Goal: Communication & Community: Share content

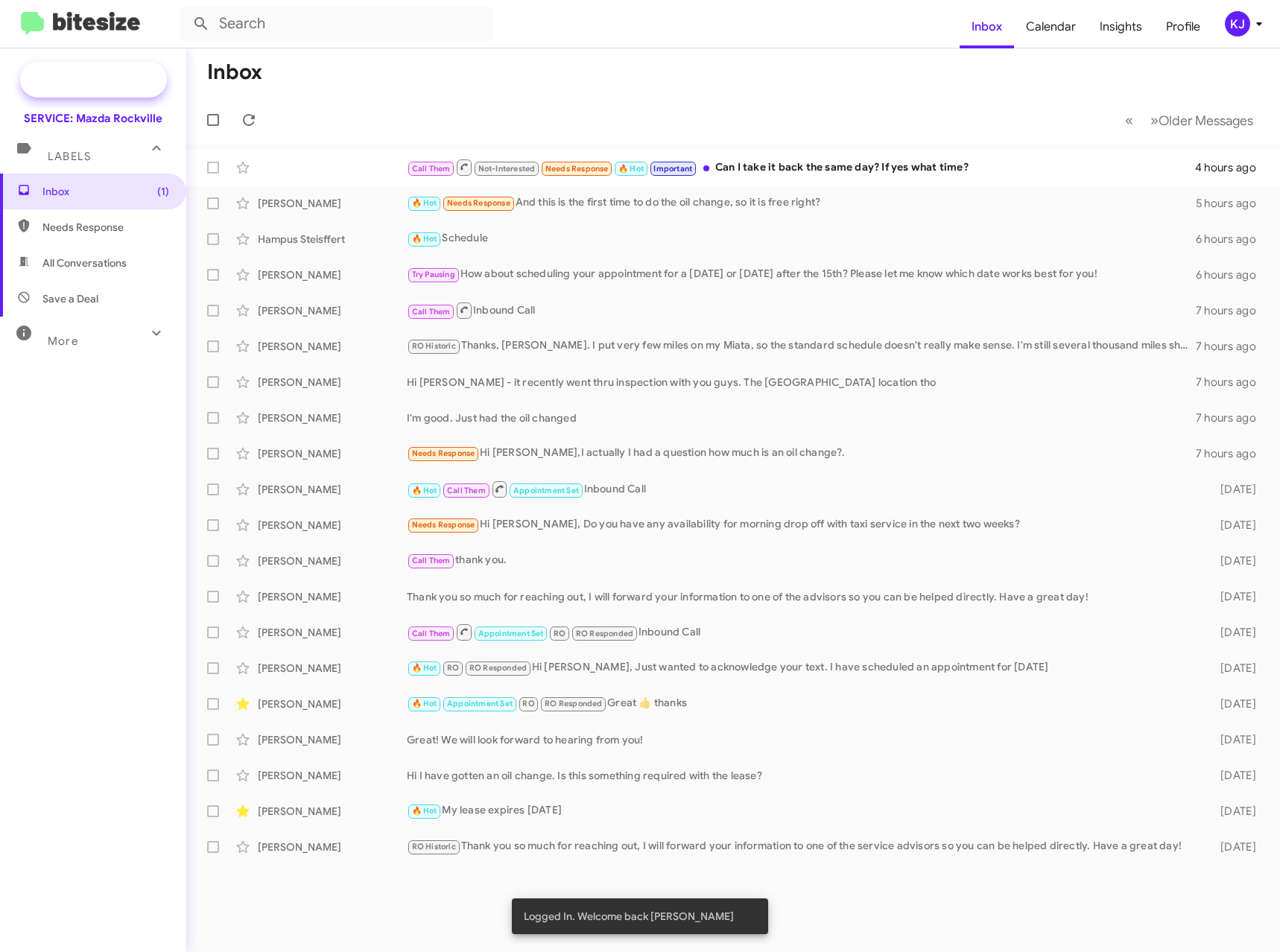
click at [113, 83] on span "Special Campaign" at bounding box center [109, 80] width 90 height 15
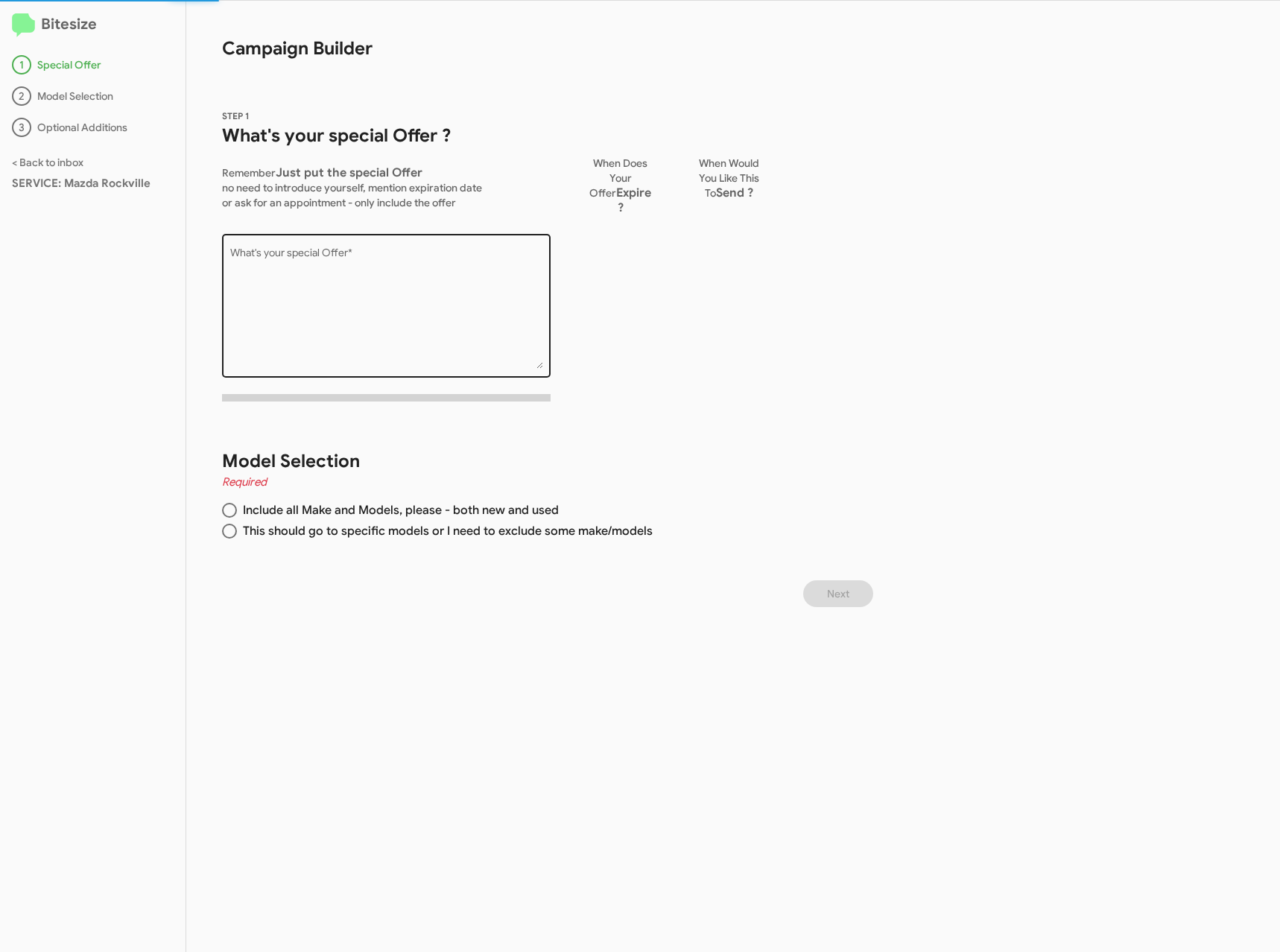
click at [402, 283] on textarea "What's your special Offer *" at bounding box center [386, 309] width 313 height 121
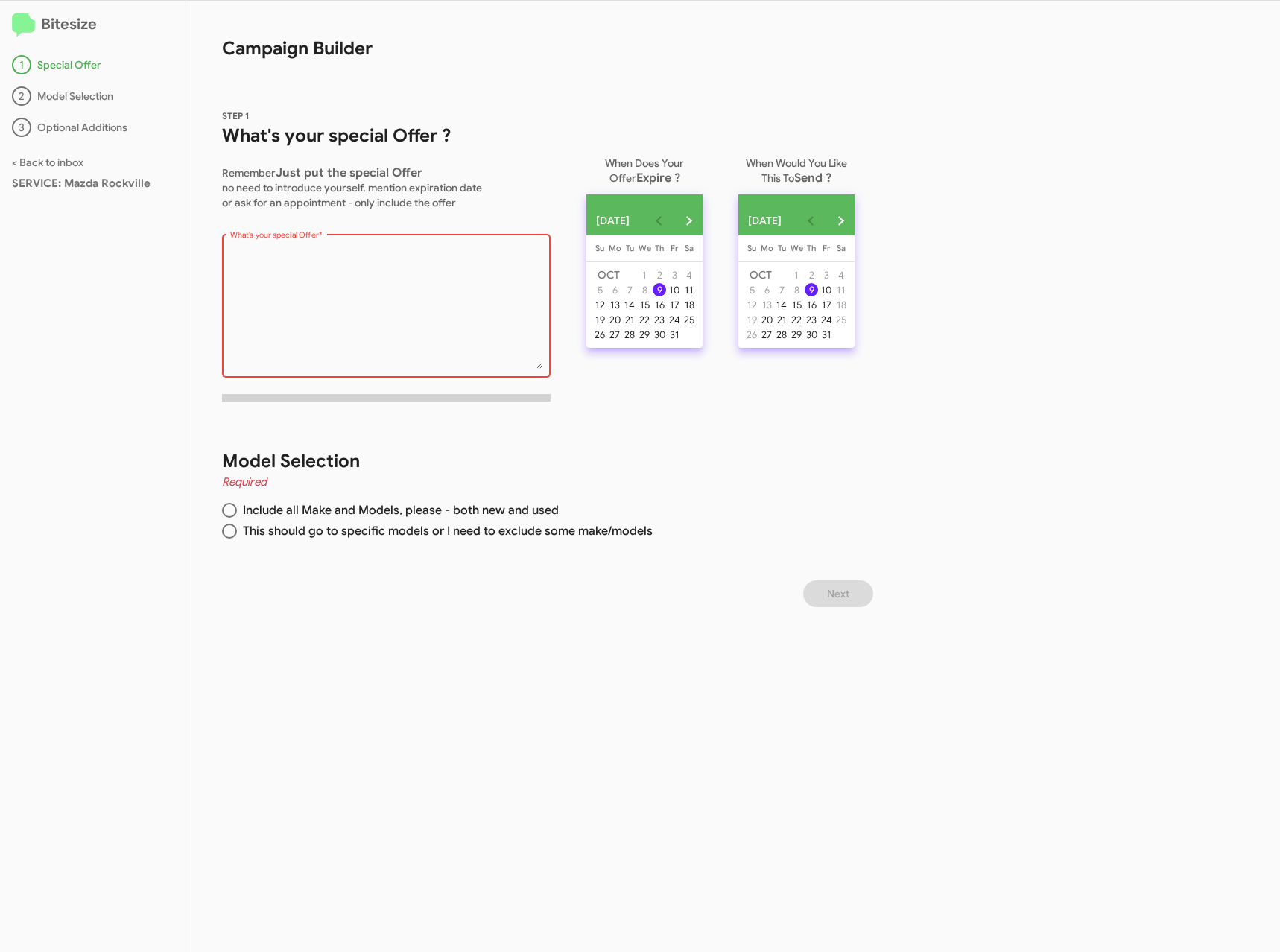
click at [322, 283] on textarea "What's your special Offer *" at bounding box center [386, 309] width 313 height 121
paste textarea "We MISS YOU! You're due for your FREE maintenance service. When would you like …"
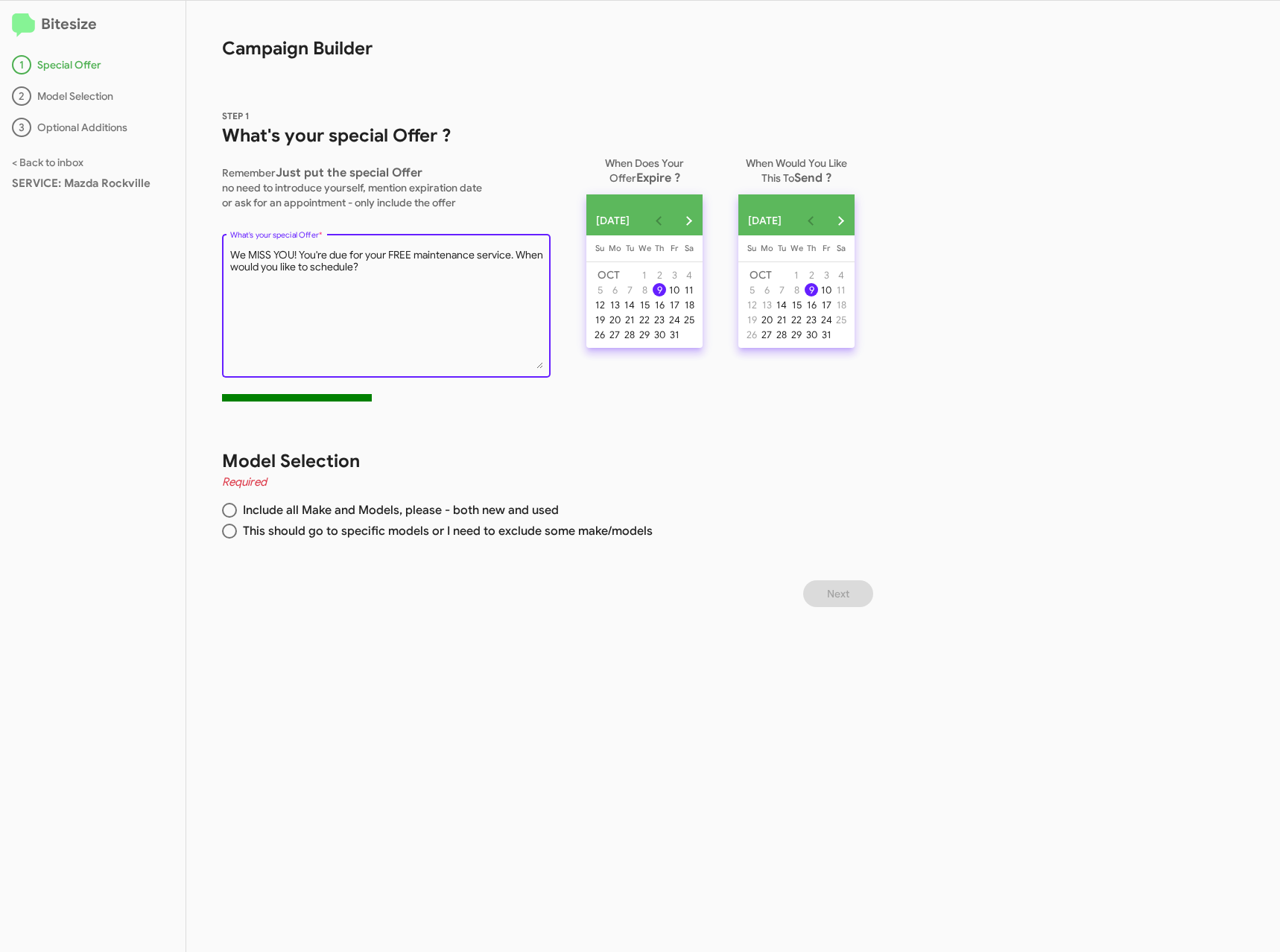
type textarea "We MISS YOU! You're due for your FREE maintenance service. When would you like …"
click at [350, 503] on span "Include all Make and Models, please - both new and used" at bounding box center [398, 510] width 322 height 15
click at [237, 503] on input "Include all Make and Models, please - both new and used" at bounding box center [229, 510] width 15 height 15
radio input "true"
click at [338, 532] on span "This should go to specific models or I need to exclude some make/models" at bounding box center [445, 531] width 416 height 15
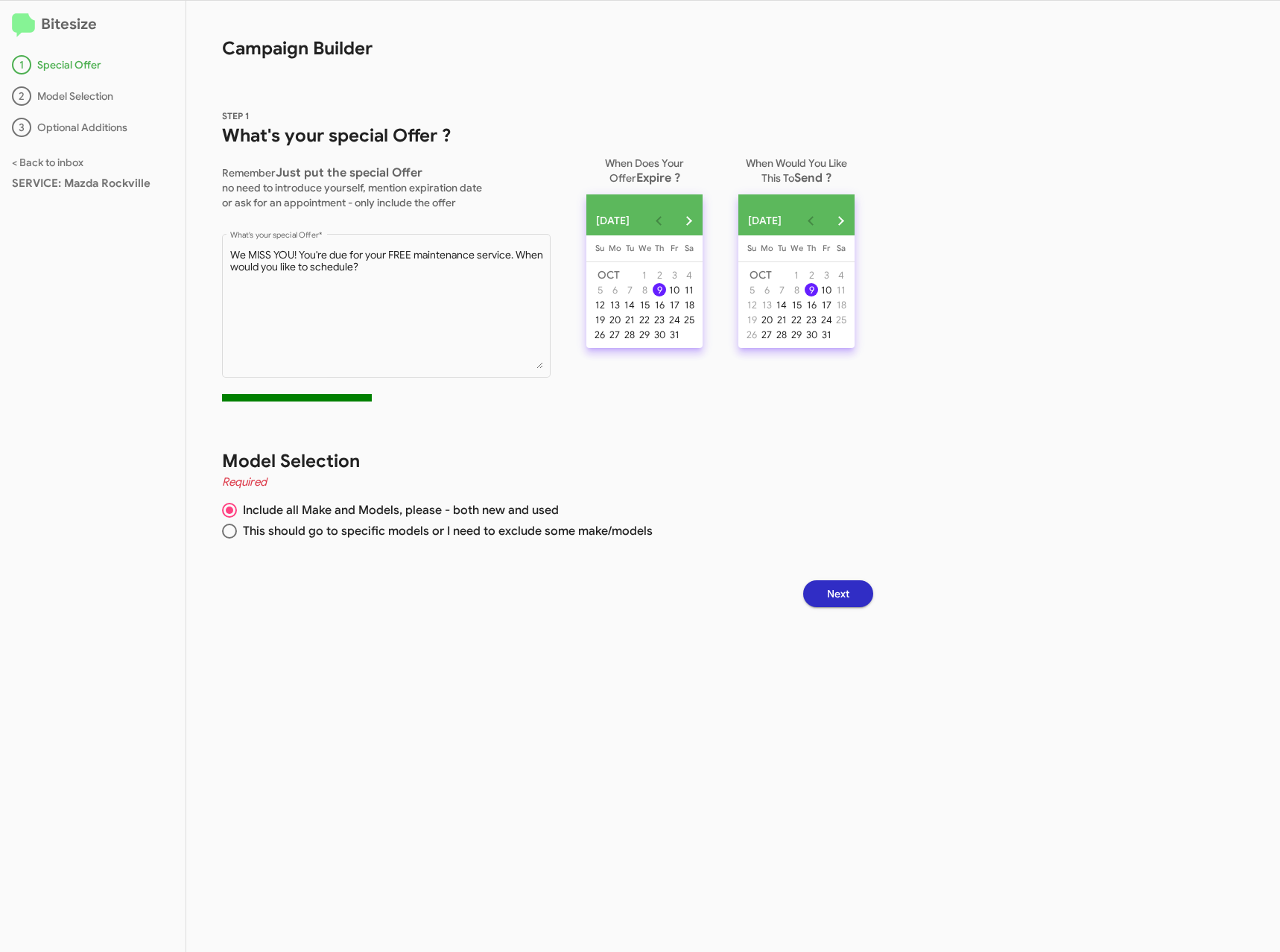
click at [237, 532] on input "This should go to specific models or I need to exclude some make/models" at bounding box center [229, 531] width 15 height 15
radio input "true"
click at [835, 587] on button "Next" at bounding box center [838, 594] width 70 height 27
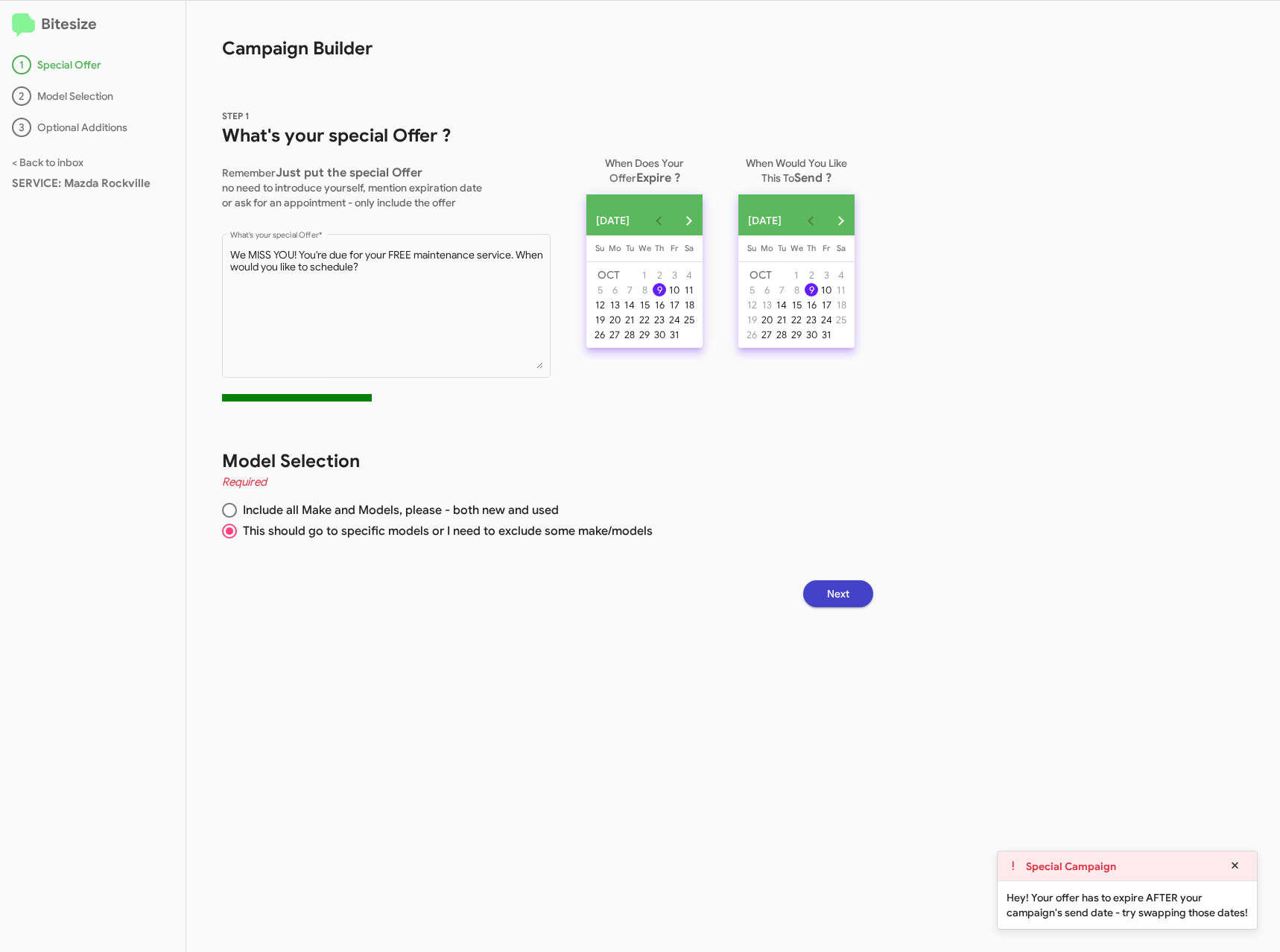
click at [837, 594] on span "Next" at bounding box center [838, 594] width 23 height 27
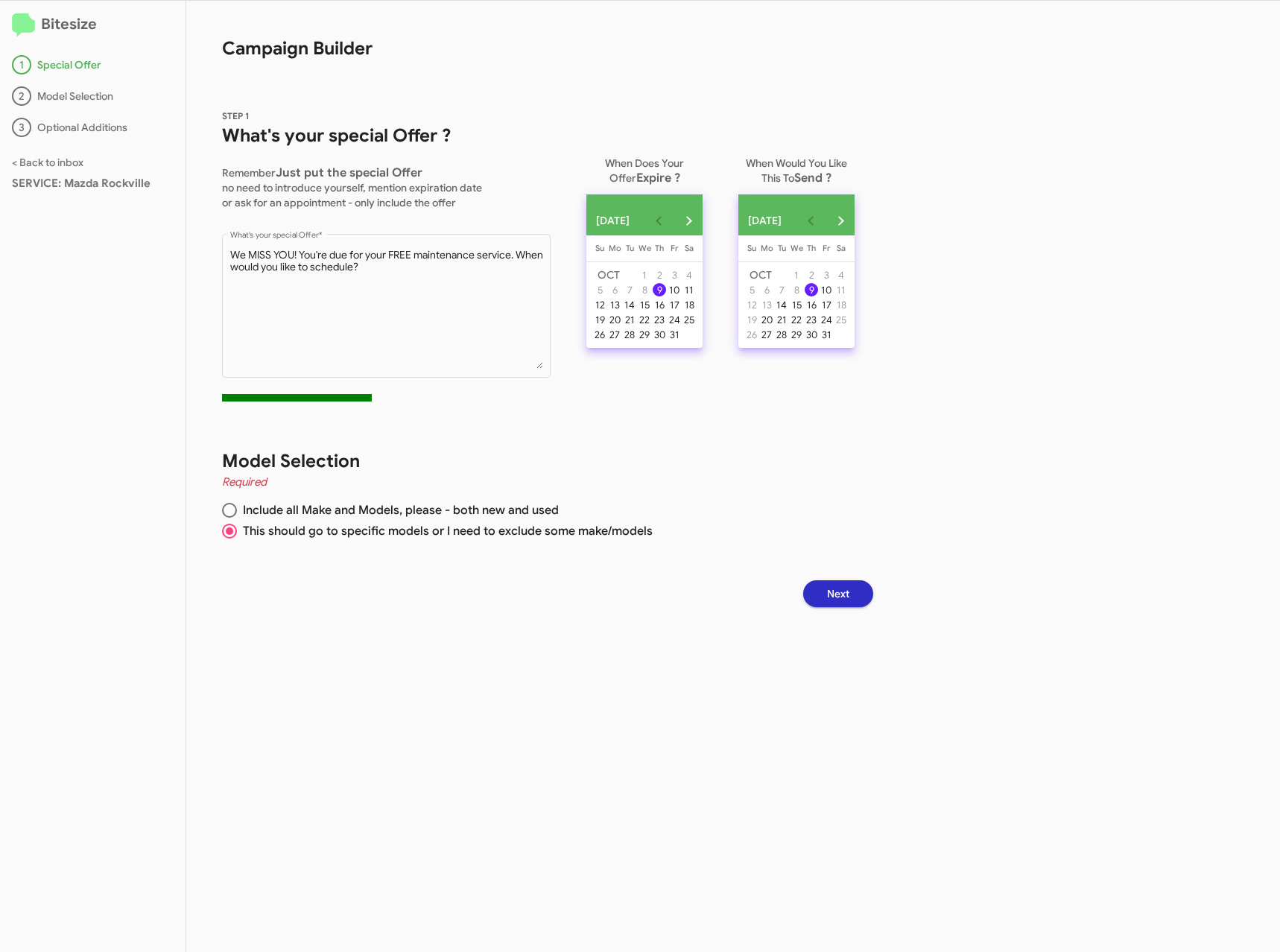
click at [337, 456] on h1 "Model Selection" at bounding box center [532, 461] width 622 height 24
click at [280, 516] on span "Include all Make and Models, please - both new and used" at bounding box center [398, 510] width 322 height 15
click at [237, 516] on input "Include all Make and Models, please - both new and used" at bounding box center [229, 510] width 15 height 15
radio input "true"
click at [833, 292] on div "10" at bounding box center [826, 289] width 13 height 13
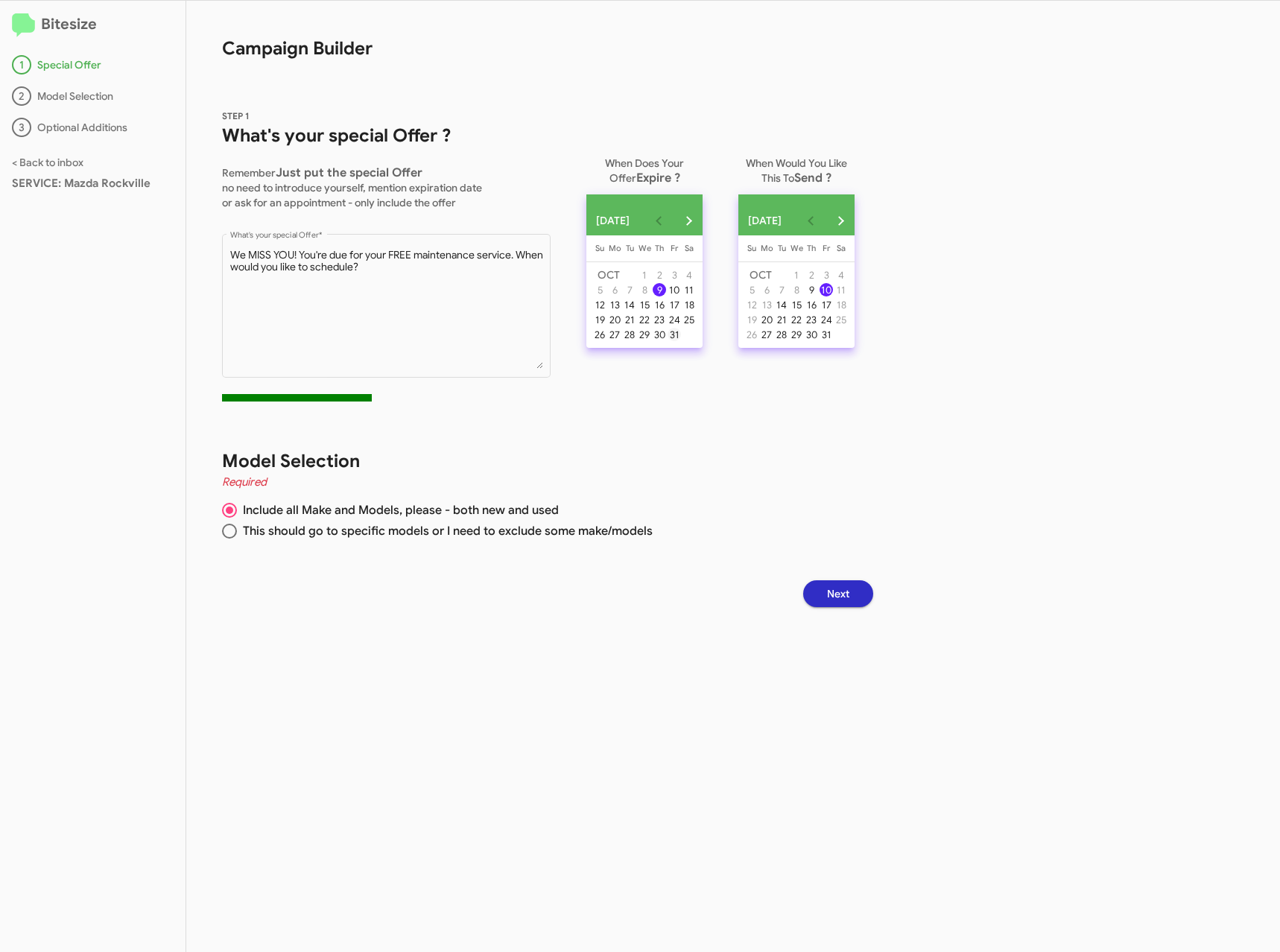
click at [681, 341] on div "31" at bounding box center [674, 334] width 13 height 13
click at [350, 529] on span "This should go to specific models or I need to exclude some make/models" at bounding box center [445, 531] width 416 height 15
click at [237, 529] on input "This should go to specific models or I need to exclude some make/models" at bounding box center [229, 531] width 15 height 15
radio input "true"
click at [847, 591] on span "Next" at bounding box center [838, 594] width 23 height 27
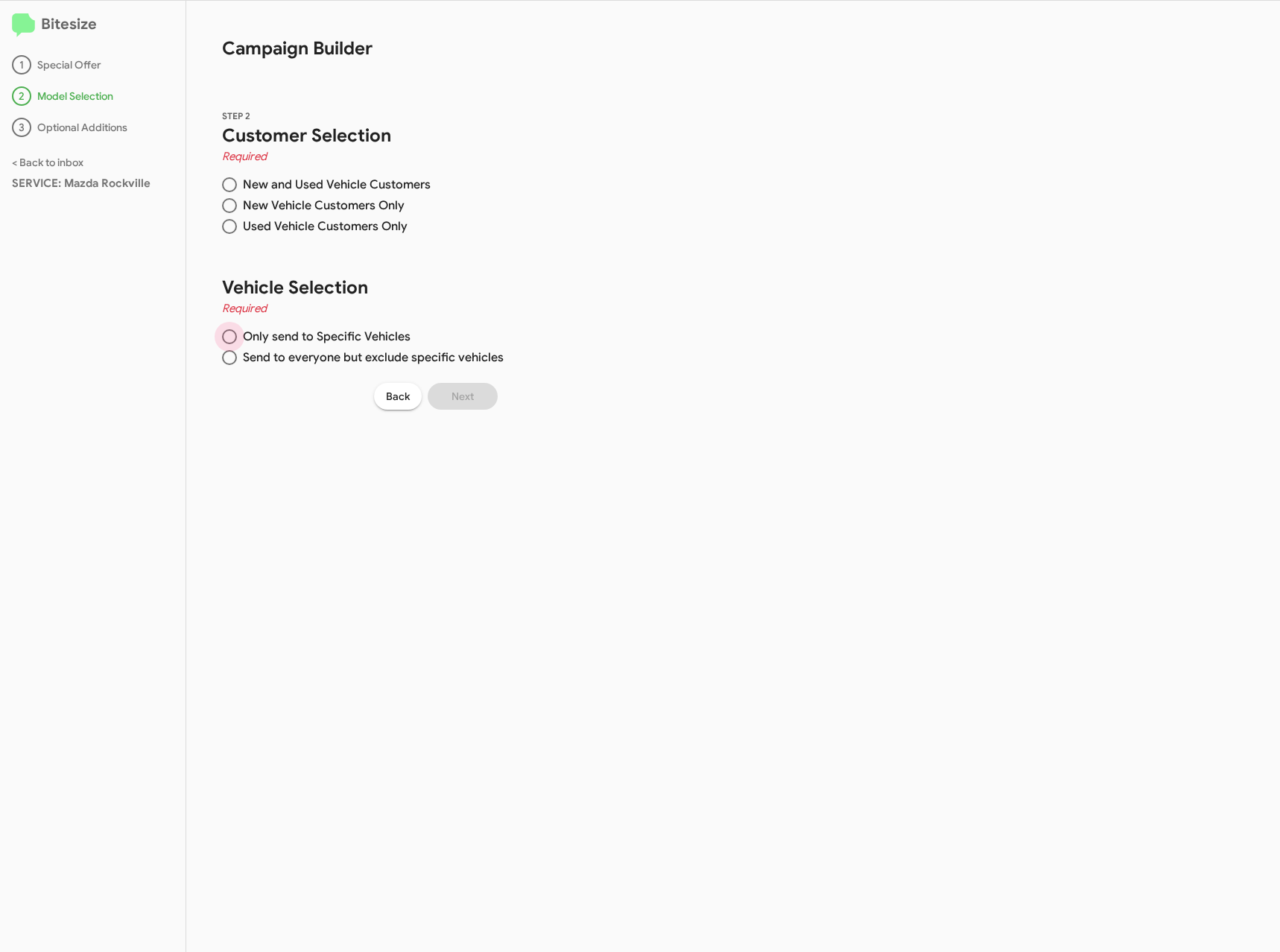
click at [277, 337] on span "Only send to Specific Vehicles" at bounding box center [323, 337] width 174 height 15
click at [237, 337] on input "Only send to Specific Vehicles" at bounding box center [229, 337] width 15 height 15
radio input "true"
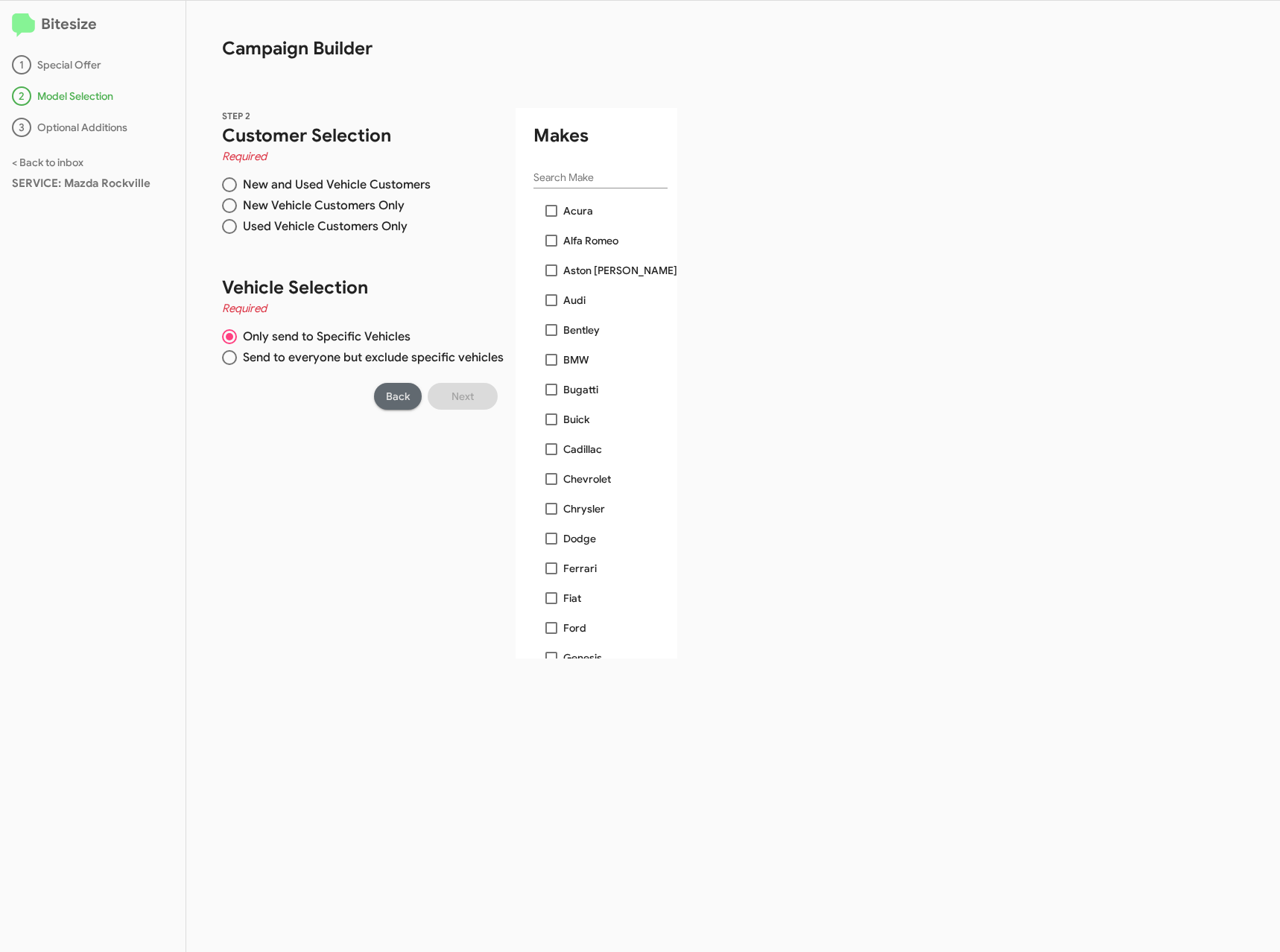
click at [411, 391] on button "Back" at bounding box center [398, 396] width 48 height 27
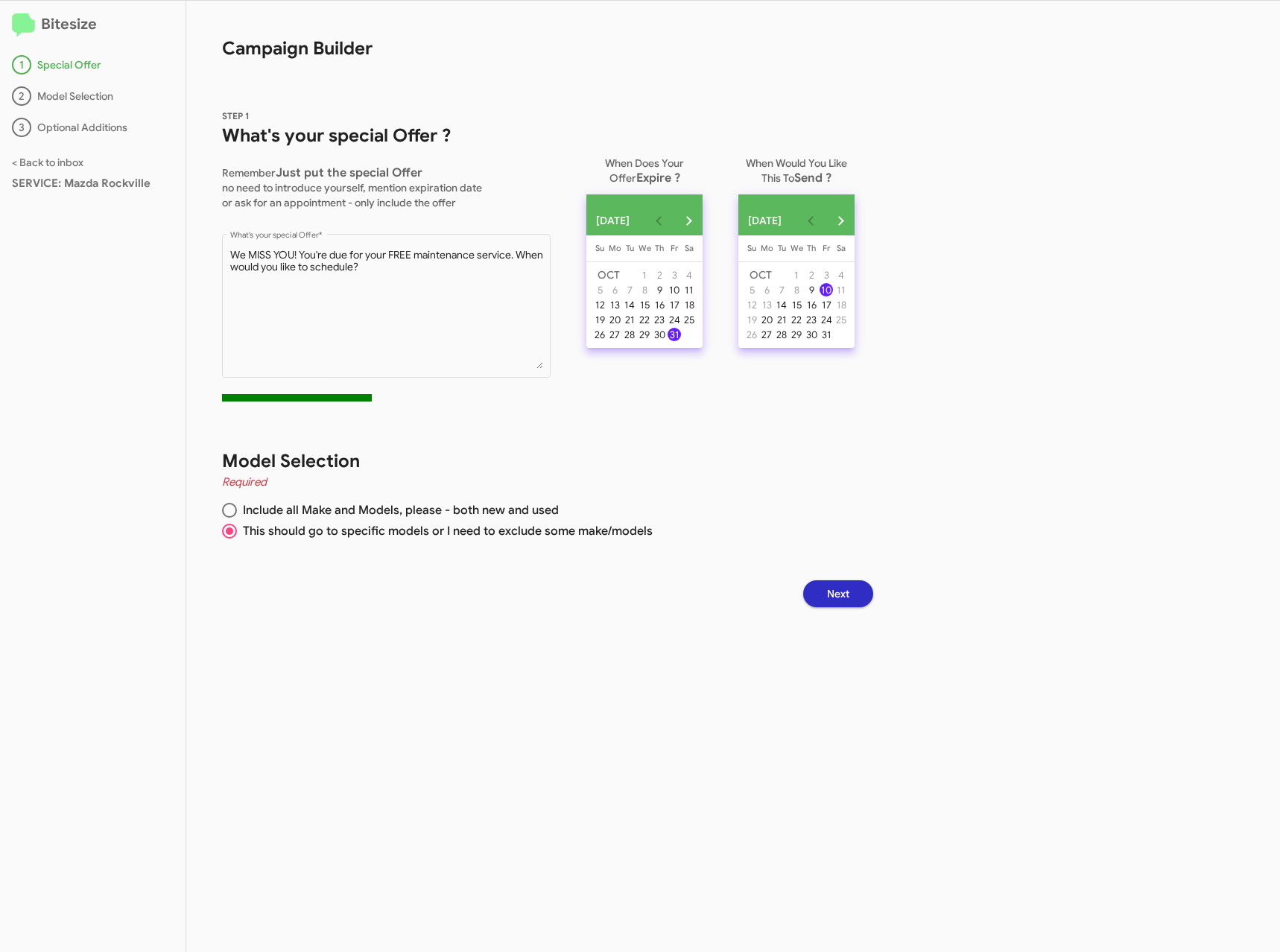
click at [860, 594] on button "Next" at bounding box center [838, 594] width 70 height 27
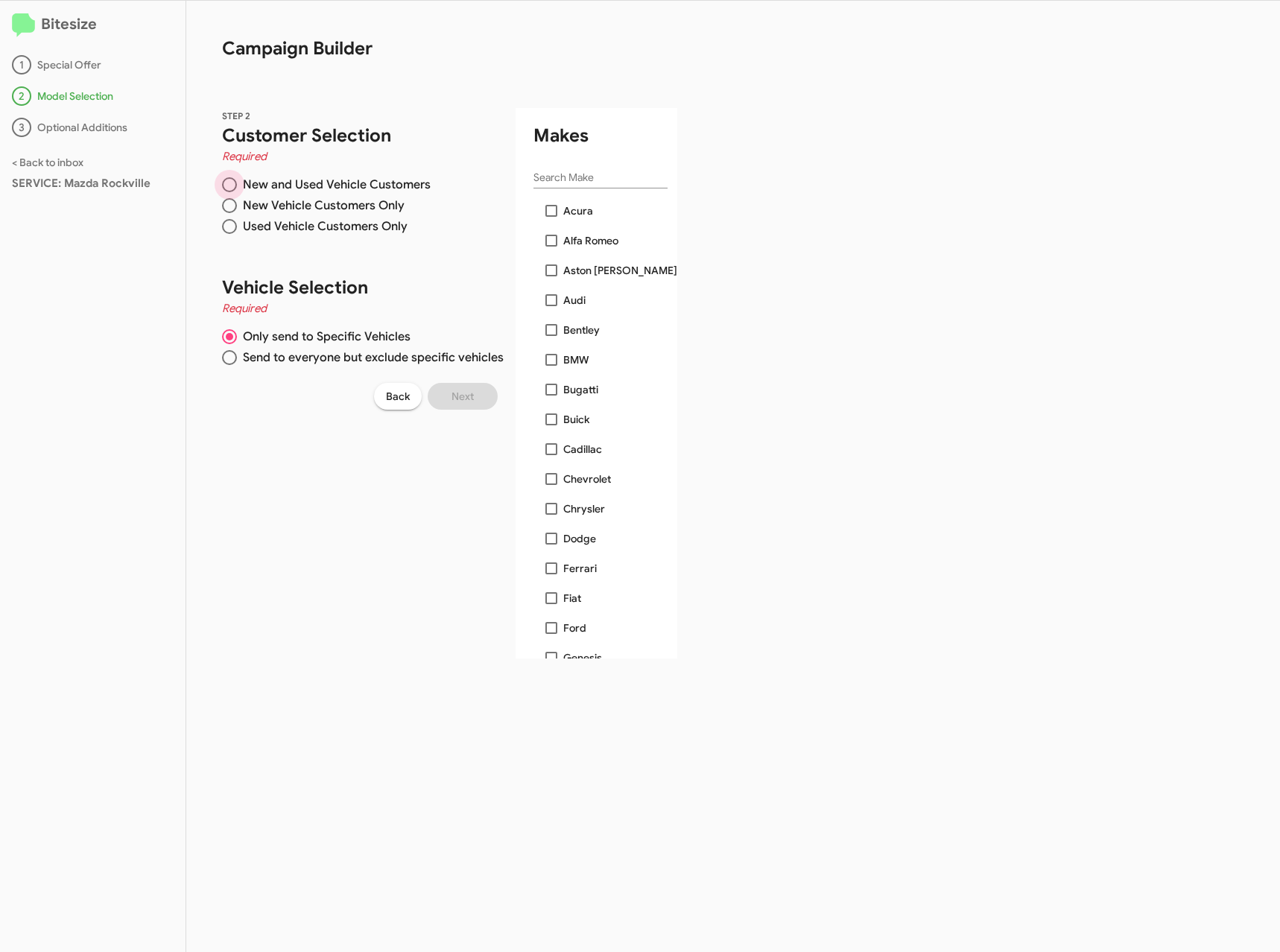
click at [307, 184] on span "New and Used Vehicle Customers" at bounding box center [334, 184] width 194 height 15
click at [237, 184] on input "New and Used Vehicle Customers" at bounding box center [229, 184] width 15 height 15
radio input "true"
click at [324, 224] on span "Used Vehicle Customers Only" at bounding box center [322, 226] width 170 height 15
click at [237, 224] on input "Used Vehicle Customers Only" at bounding box center [229, 226] width 15 height 15
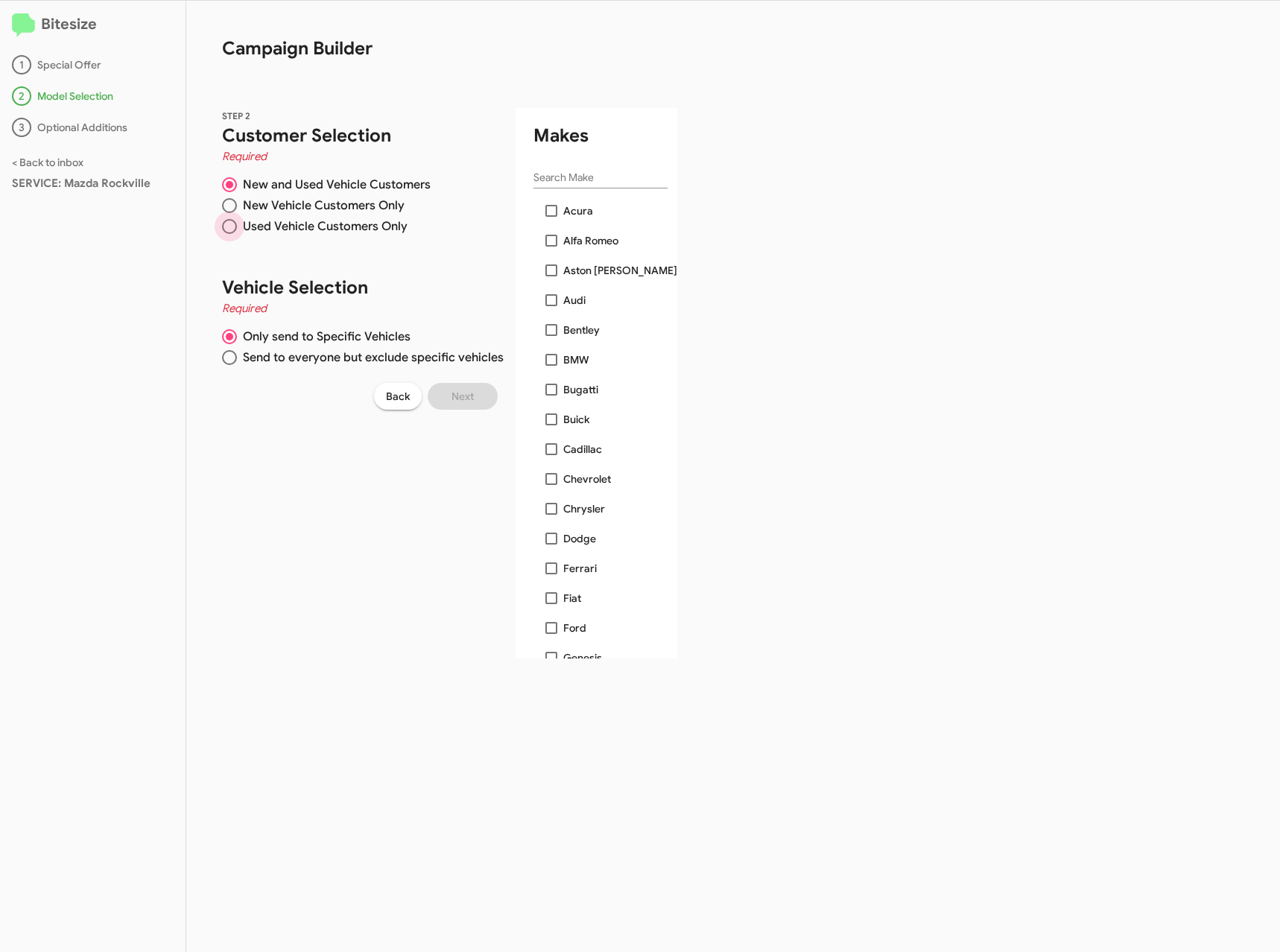
radio input "true"
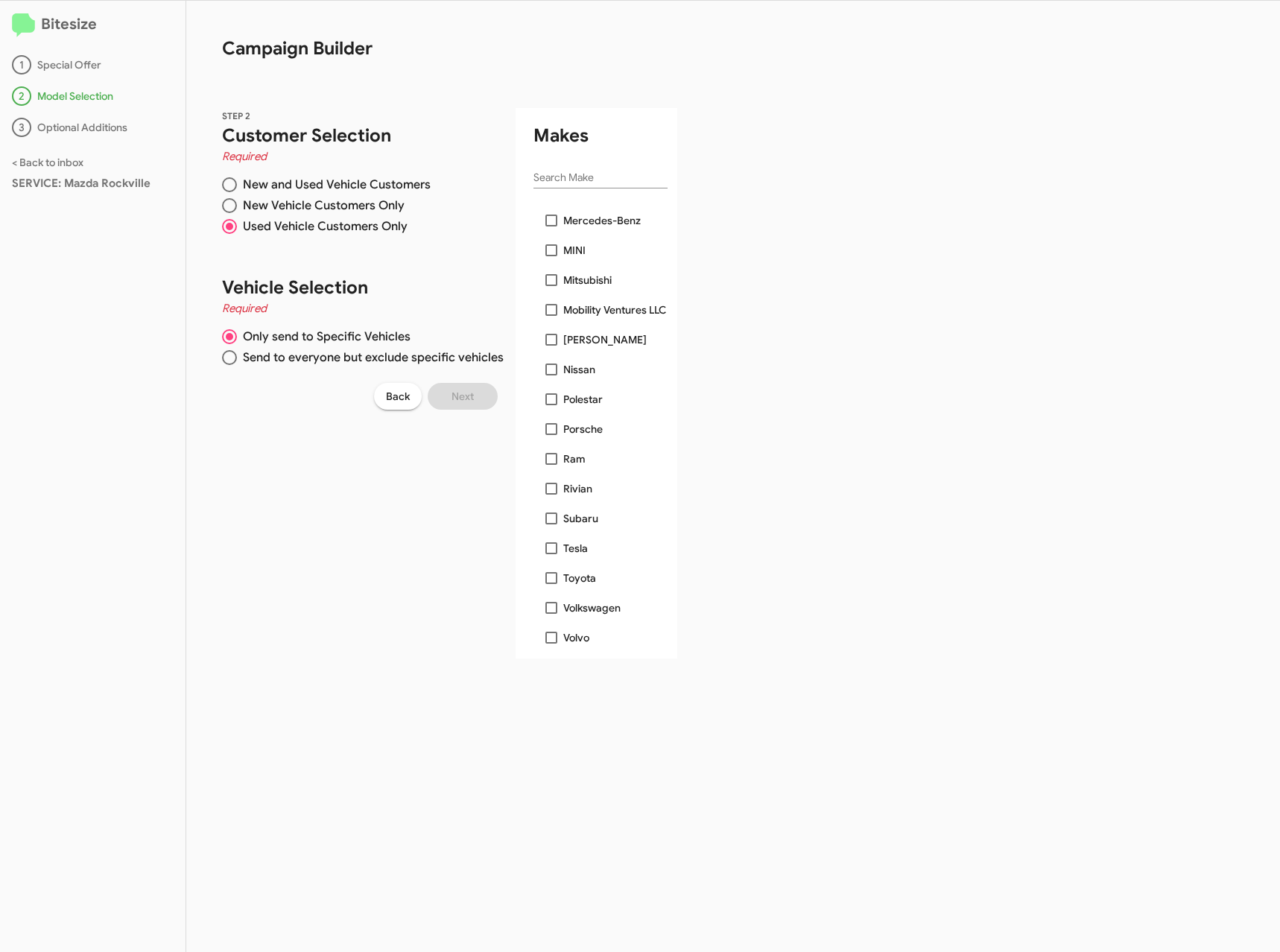
drag, startPoint x: 305, startPoint y: 359, endPoint x: 307, endPoint y: 270, distance: 89.0
click at [302, 270] on span "Vehicle Selection Required Only send to Specific Vehicles Send to everyone but …" at bounding box center [363, 305] width 282 height 131
click at [582, 215] on span "Mercedes-Benz" at bounding box center [602, 220] width 78 height 17
click at [552, 226] on input "Mercedes-Benz" at bounding box center [551, 226] width 1 height 1
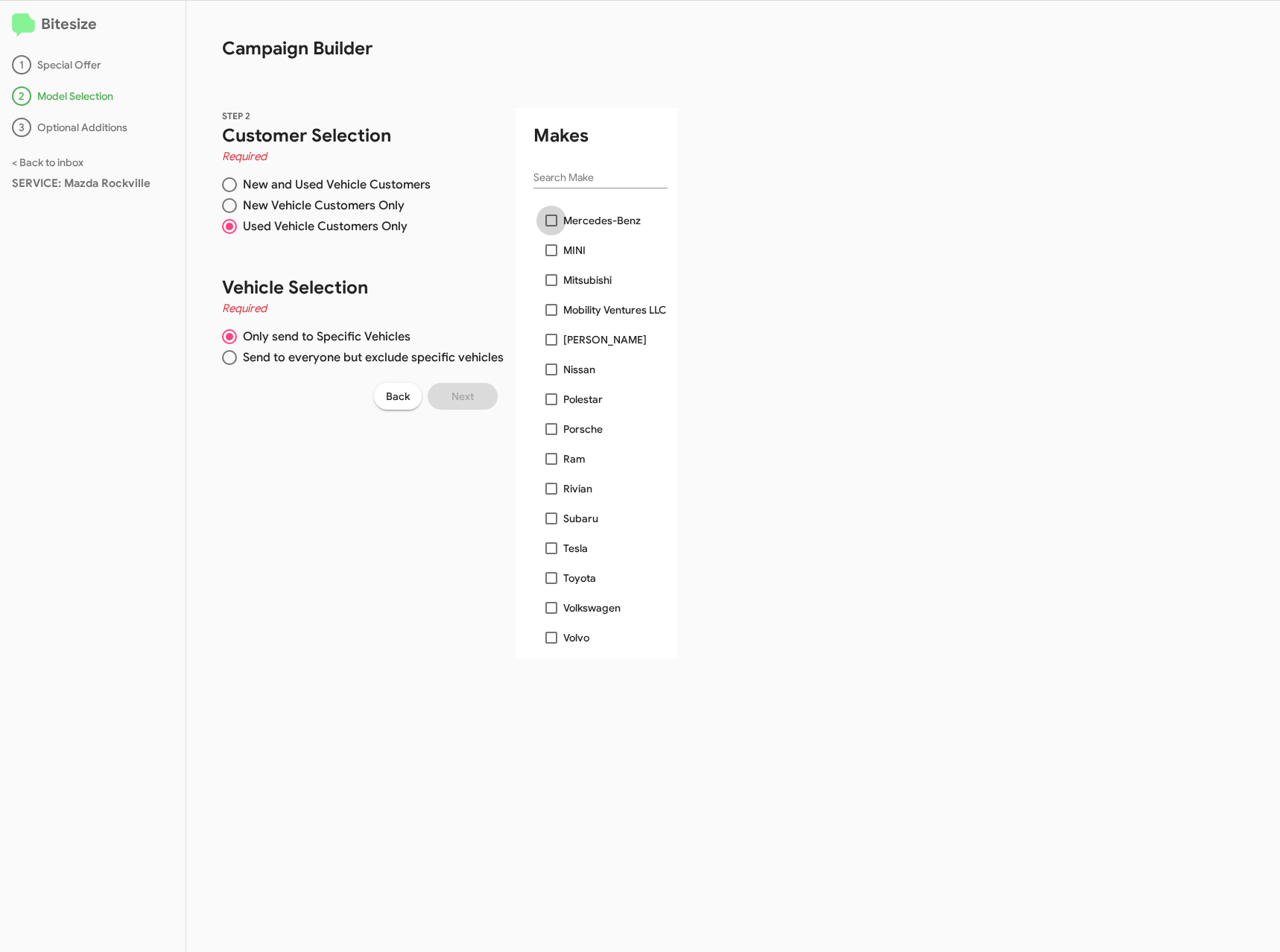
checkbox input "true"
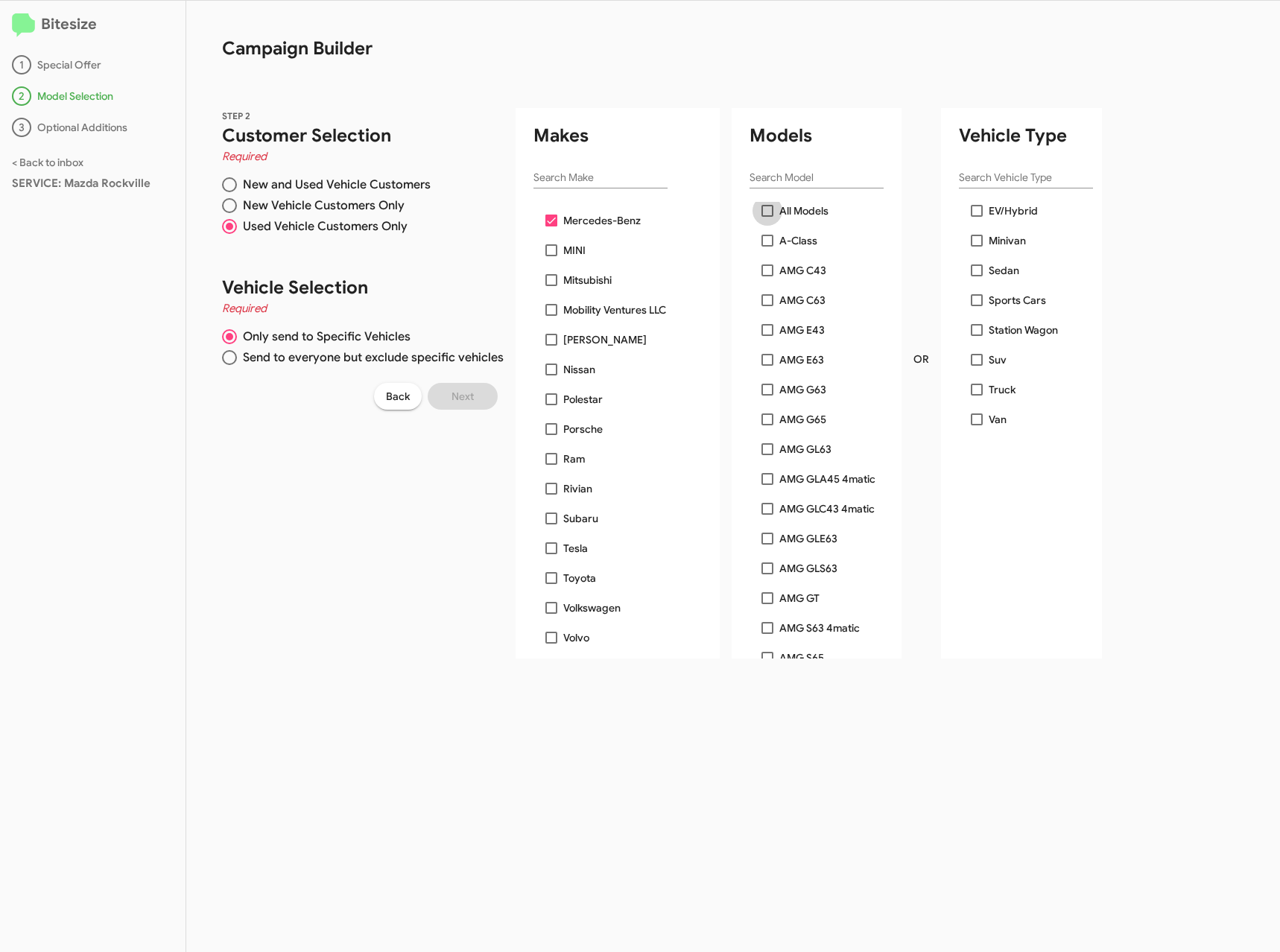
click at [799, 207] on span "All Models" at bounding box center [804, 211] width 49 height 17
click at [768, 217] on input "All Models" at bounding box center [767, 217] width 1 height 1
checkbox input "true"
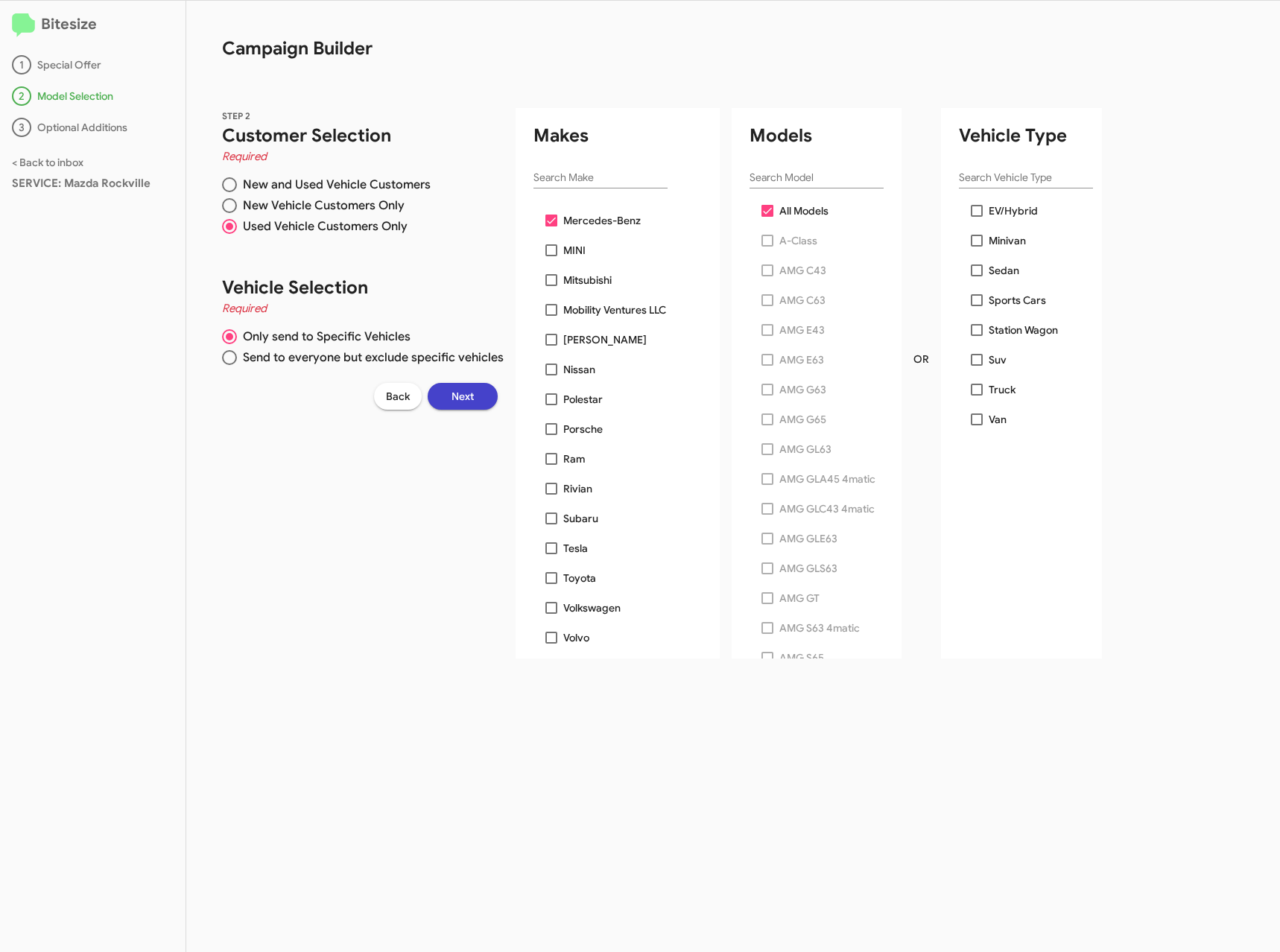
click at [472, 398] on button "Next" at bounding box center [463, 396] width 70 height 27
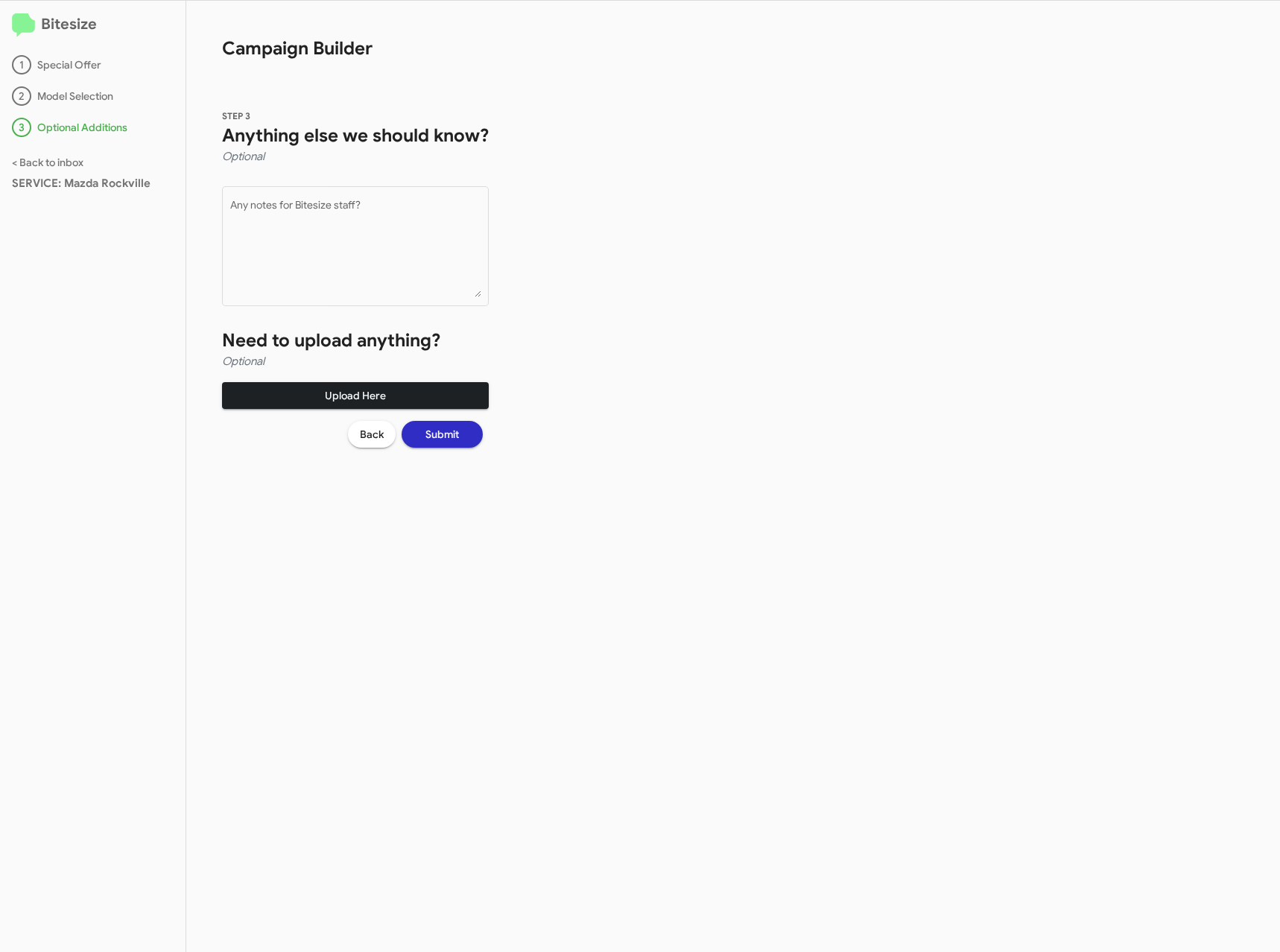
click at [317, 391] on span "Upload Here" at bounding box center [356, 395] width 243 height 27
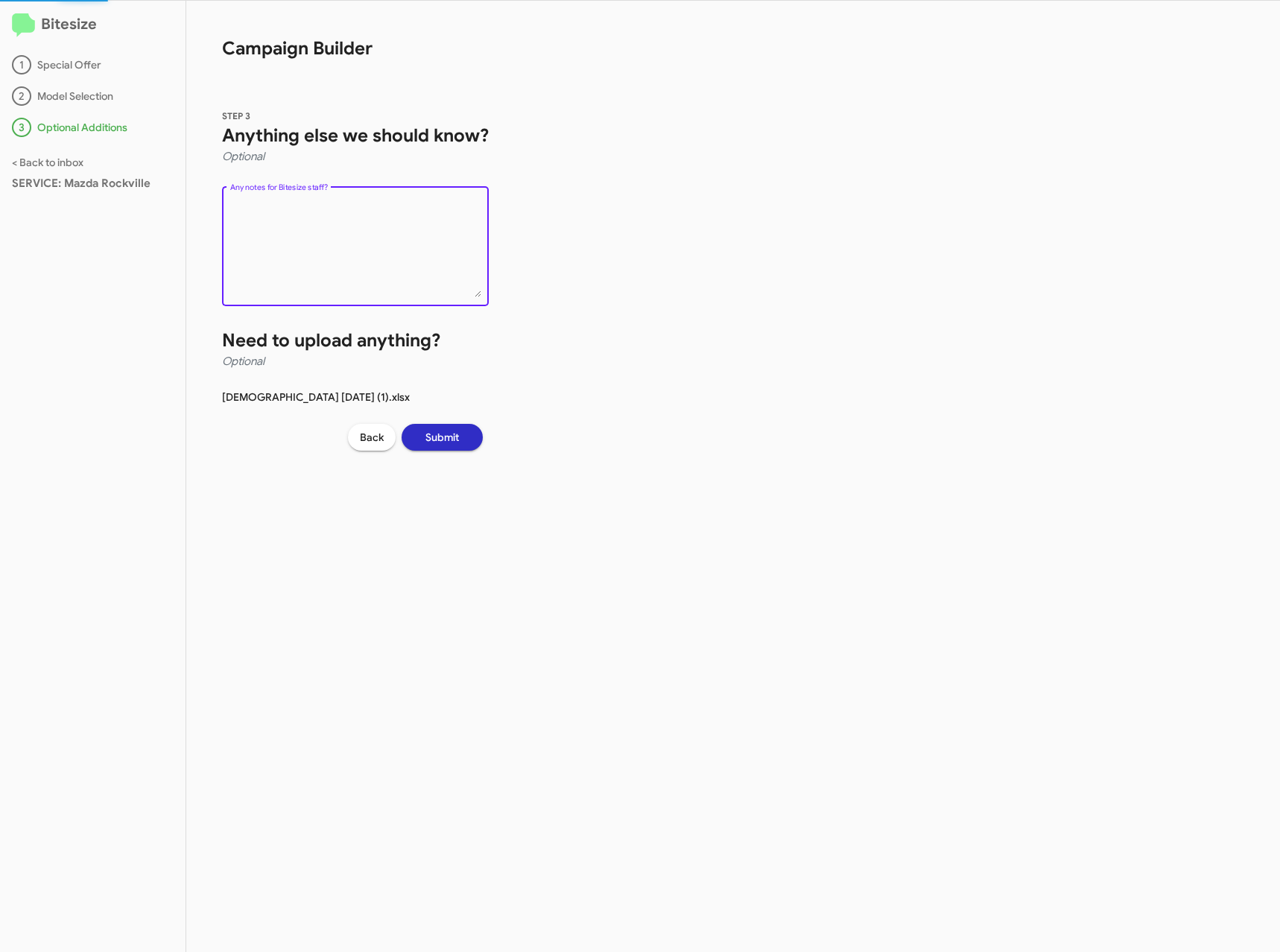
click at [371, 225] on textarea "Any notes for Bitesize staff?" at bounding box center [355, 248] width 251 height 97
type textarea "Please send to customers noted on this list."
click at [425, 439] on button "Submit" at bounding box center [442, 437] width 81 height 27
